Goal: Transaction & Acquisition: Purchase product/service

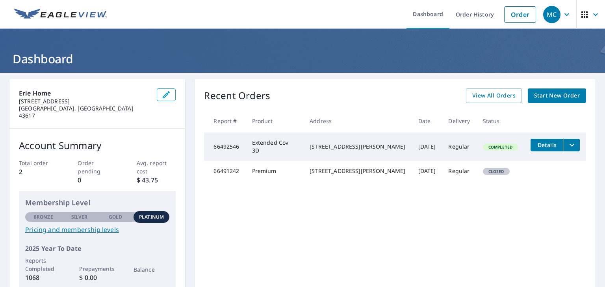
click at [537, 95] on span "Start New Order" at bounding box center [557, 96] width 46 height 10
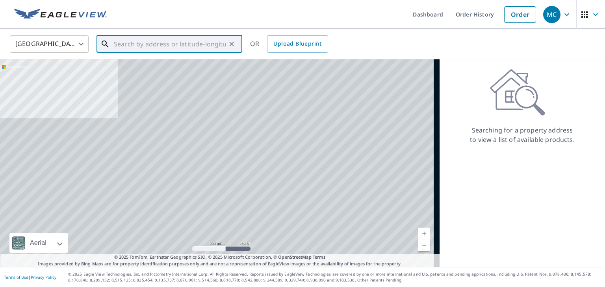
click at [174, 46] on input "text" at bounding box center [170, 44] width 112 height 22
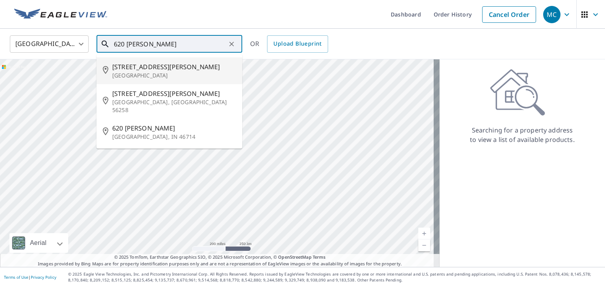
click at [161, 75] on p "[GEOGRAPHIC_DATA]" at bounding box center [174, 76] width 124 height 8
type input "[STREET_ADDRESS][PERSON_NAME]"
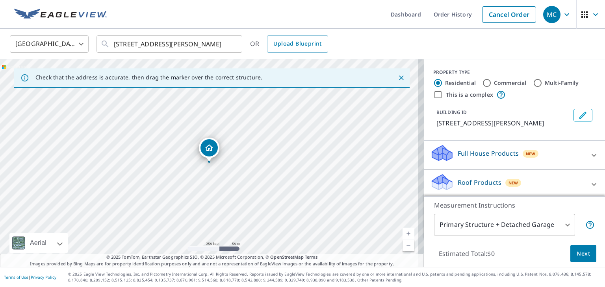
scroll to position [61, 0]
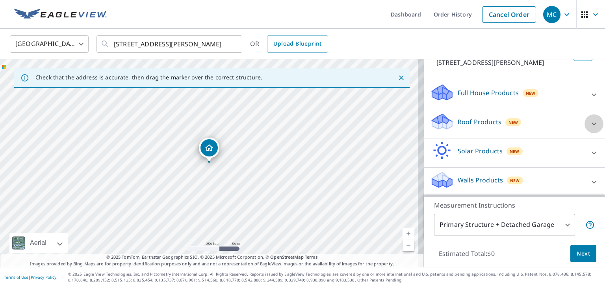
click at [589, 128] on icon at bounding box center [593, 123] width 9 height 9
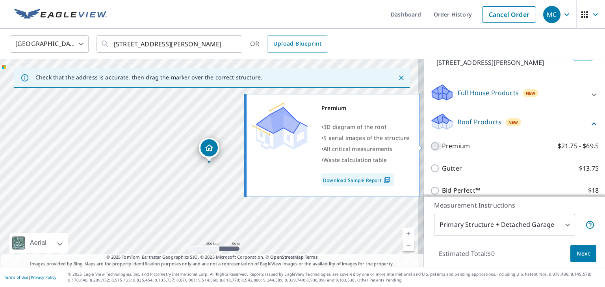
click at [430, 146] on input "Premium $21.75 - $69.5" at bounding box center [436, 146] width 12 height 9
checkbox input "true"
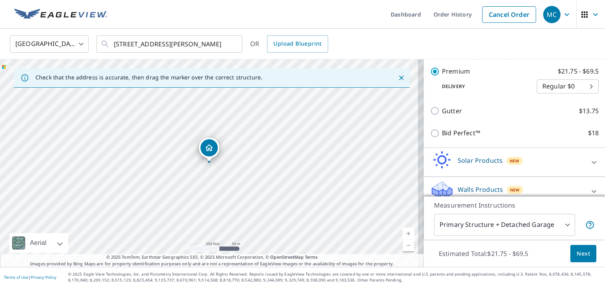
scroll to position [153, 0]
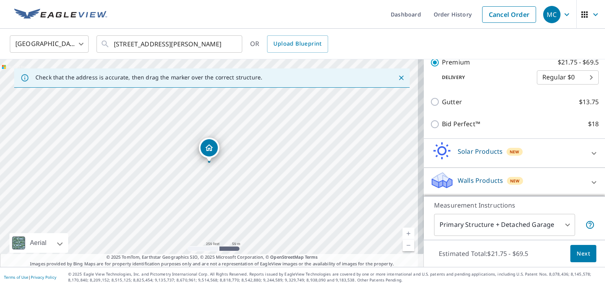
click at [576, 252] on span "Next" at bounding box center [582, 254] width 13 height 10
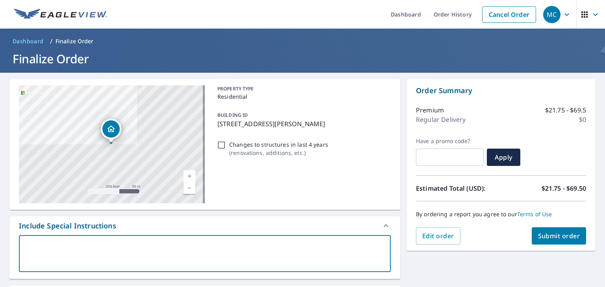
click at [223, 250] on textarea at bounding box center [204, 254] width 361 height 22
click at [267, 260] on textarea at bounding box center [204, 254] width 361 height 22
click at [133, 247] on textarea at bounding box center [204, 254] width 361 height 22
type textarea "f"
type textarea "x"
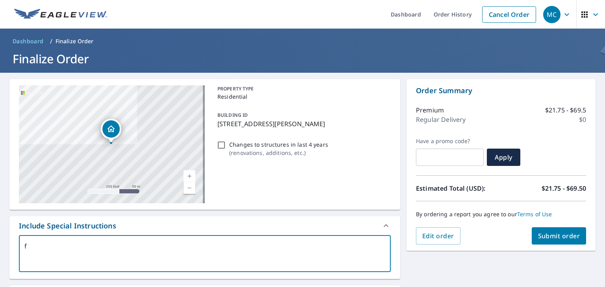
type textarea "fo"
type textarea "x"
type textarea "for"
type textarea "x"
type textarea "for"
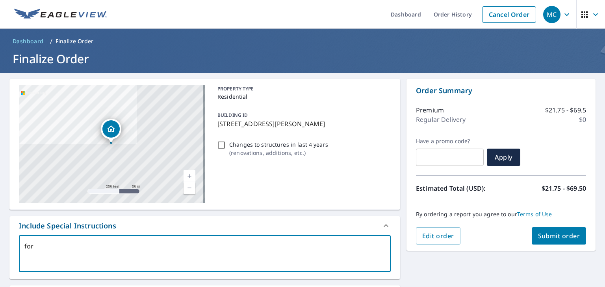
type textarea "x"
type textarea "for o"
type textarea "x"
type textarea "for of"
type textarea "x"
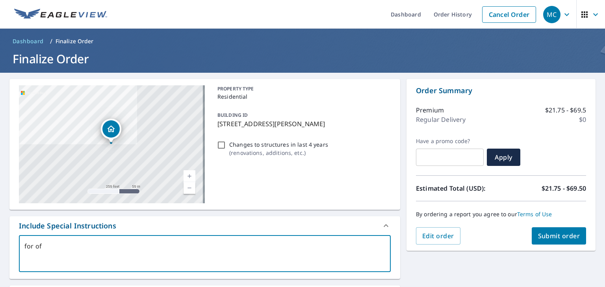
type textarea "for off"
type textarea "x"
type textarea "for offi"
type textarea "x"
type textarea "for offic"
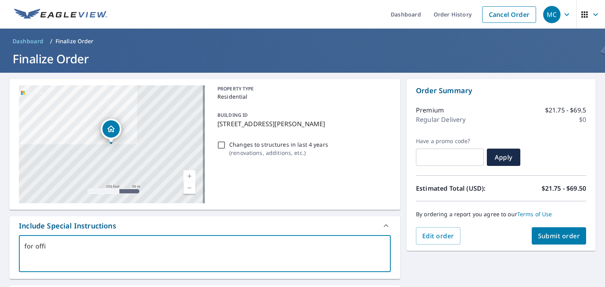
type textarea "x"
type textarea "for office"
type textarea "x"
type textarea "for office"
type textarea "x"
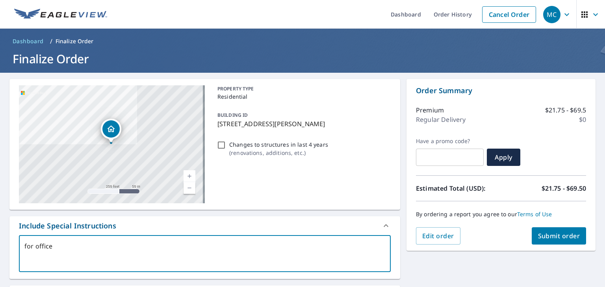
type textarea "for office R"
type textarea "x"
type textarea "for office R0"
type textarea "x"
type textarea "for office R07"
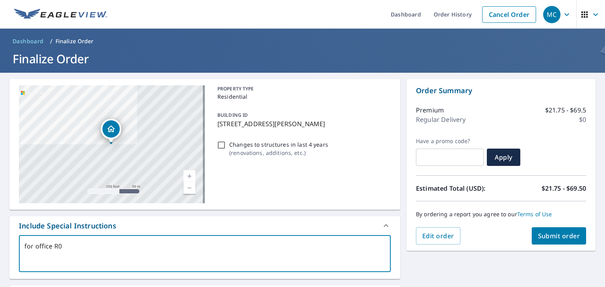
type textarea "x"
type textarea "for office R076"
type textarea "x"
type textarea "for office R076"
type textarea "x"
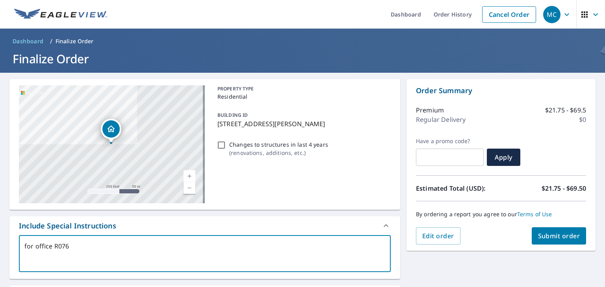
type textarea "for office R076"
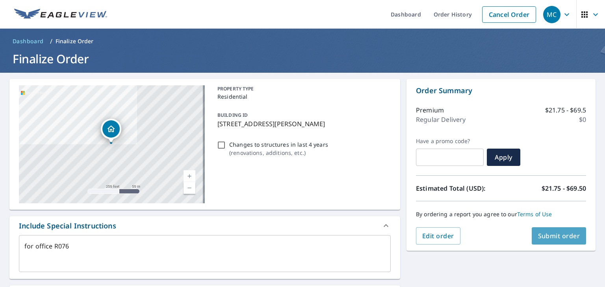
click at [544, 237] on span "Submit order" at bounding box center [559, 236] width 42 height 9
type textarea "x"
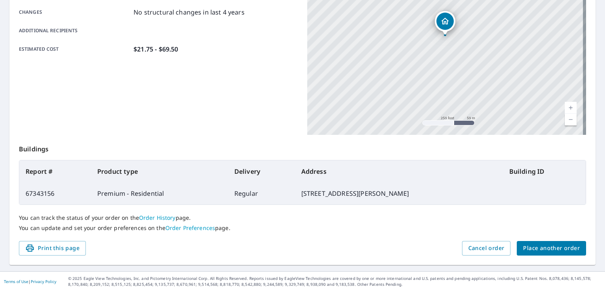
scroll to position [176, 0]
